Goal: Task Accomplishment & Management: Manage account settings

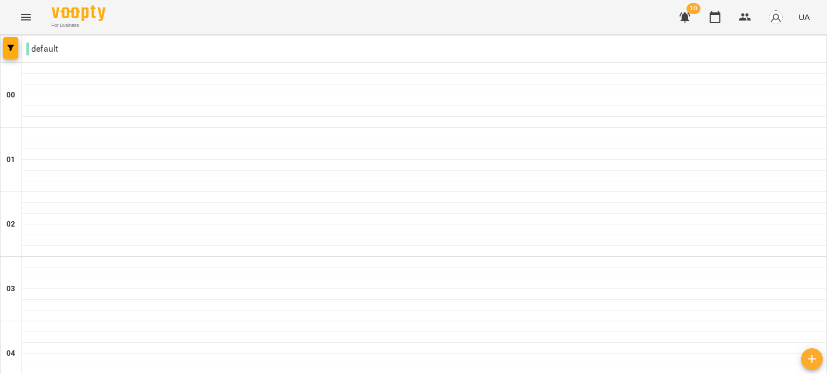
scroll to position [1167, 0]
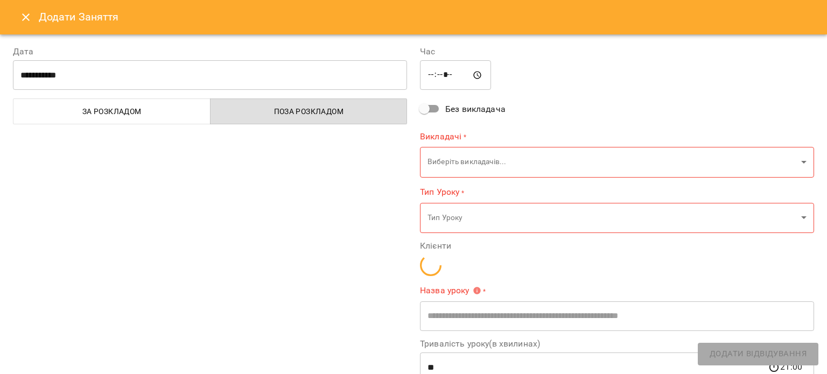
type input "**********"
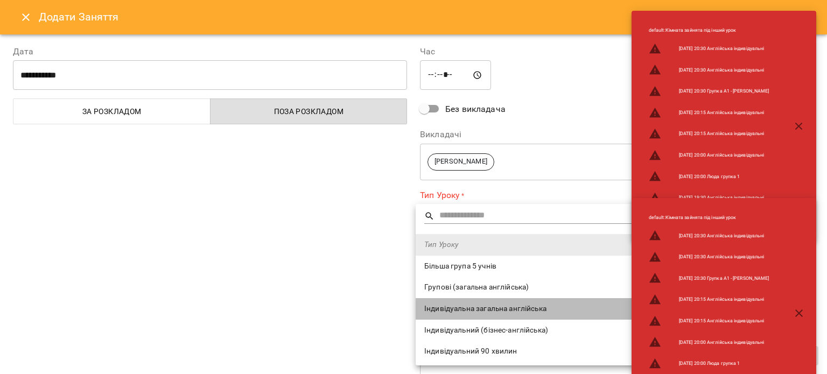
click at [461, 304] on span "Індивідуальна загальна англійська" at bounding box center [610, 309] width 373 height 11
type input "**********"
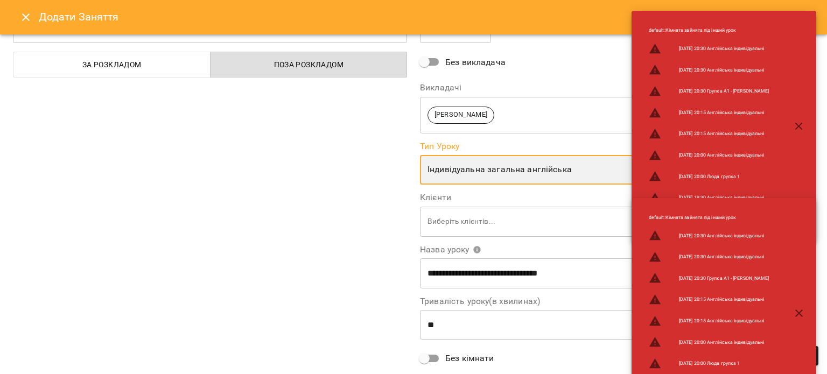
scroll to position [60, 0]
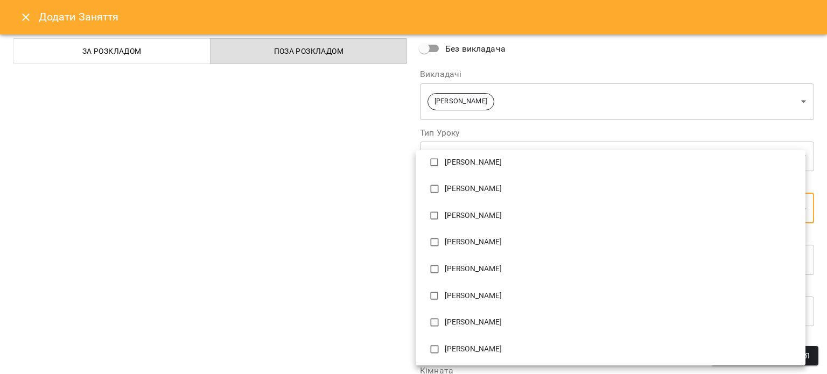
scroll to position [71, 0]
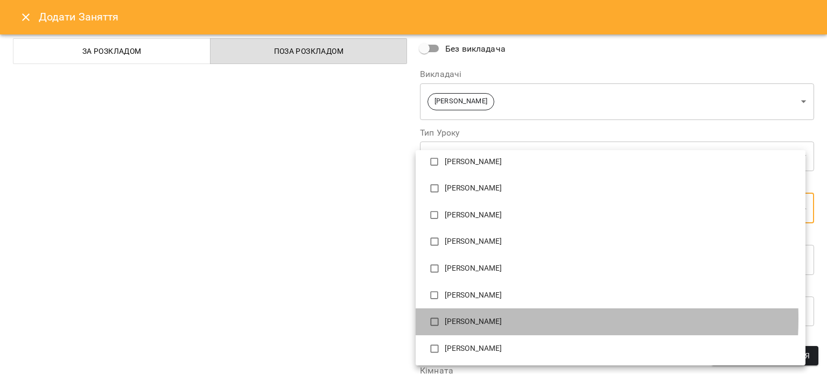
click at [467, 319] on p "[PERSON_NAME]" at bounding box center [621, 322] width 352 height 11
type input "**********"
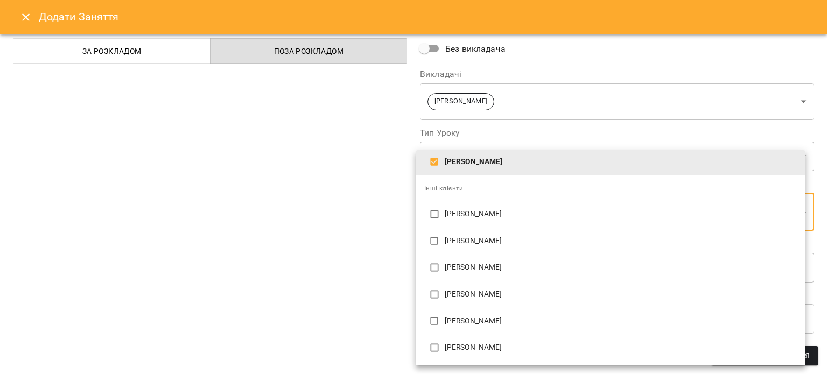
scroll to position [0, 0]
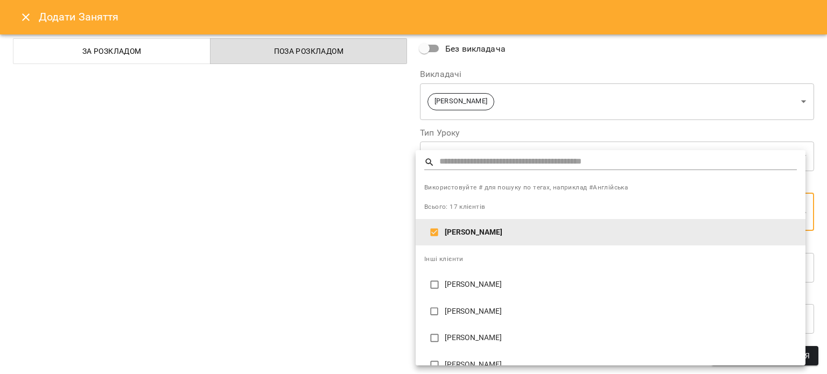
click at [498, 94] on div at bounding box center [413, 187] width 827 height 374
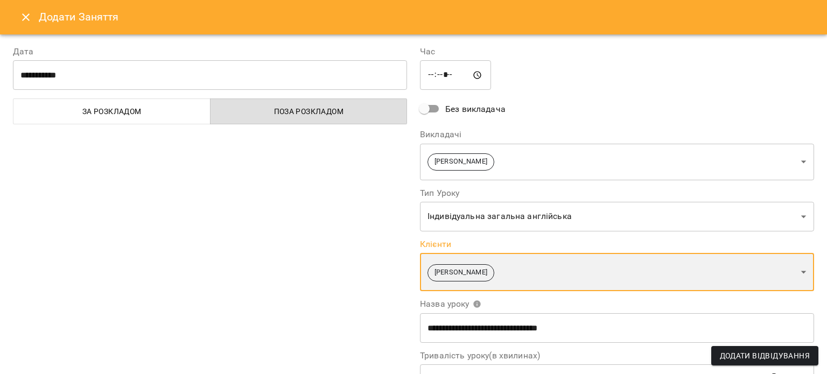
scroll to position [148, 0]
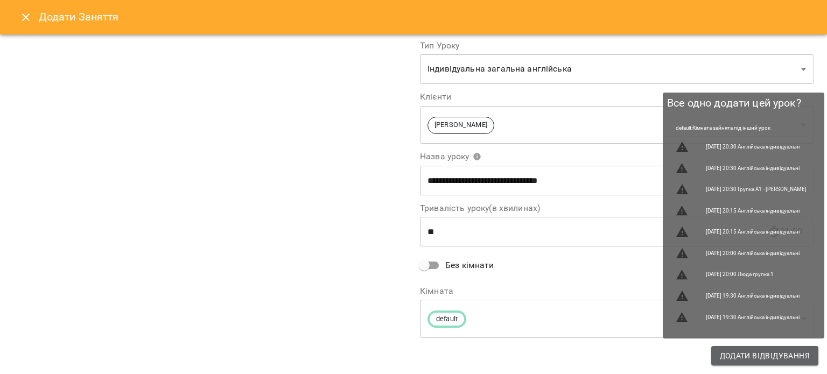
click at [748, 361] on span "Додати Відвідування" at bounding box center [765, 356] width 90 height 13
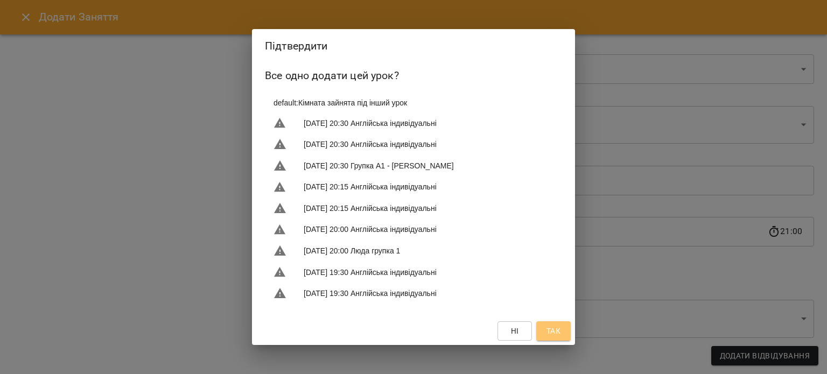
click at [549, 333] on span "Так" at bounding box center [554, 331] width 14 height 13
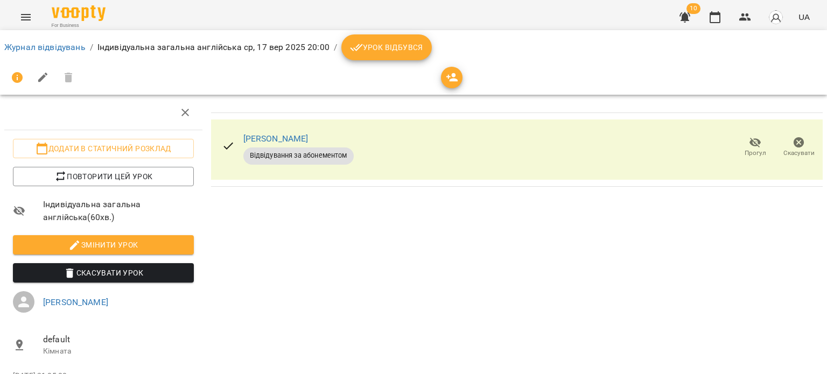
click at [381, 49] on span "Урок відбувся" at bounding box center [386, 47] width 73 height 13
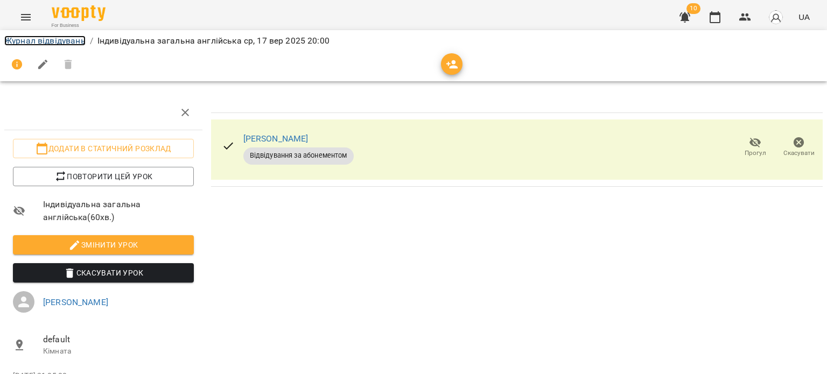
click at [50, 39] on link "Журнал відвідувань" at bounding box center [44, 41] width 81 height 10
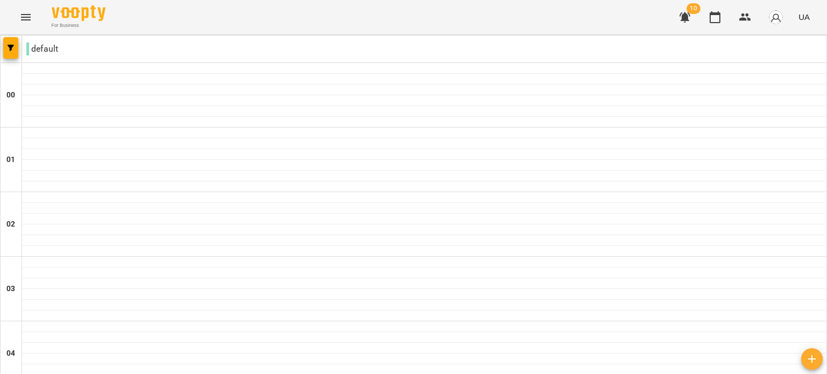
scroll to position [1161, 0]
